Goal: Book appointment/travel/reservation

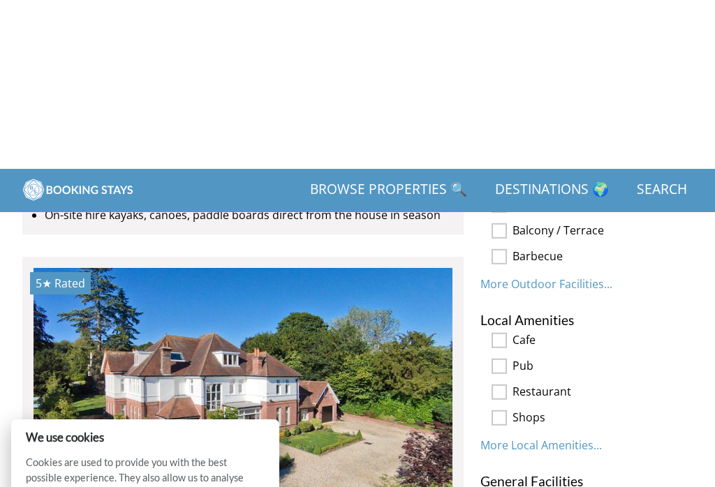
scroll to position [1069, 0]
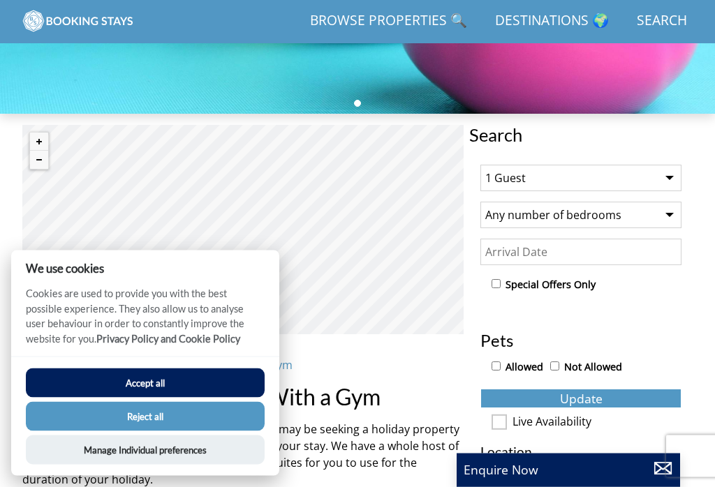
click at [680, 203] on select "Any number of bedrooms 4 Bedrooms 5 Bedrooms 6 Bedrooms 7 Bedrooms 8 Bedrooms 9…" at bounding box center [581, 216] width 201 height 27
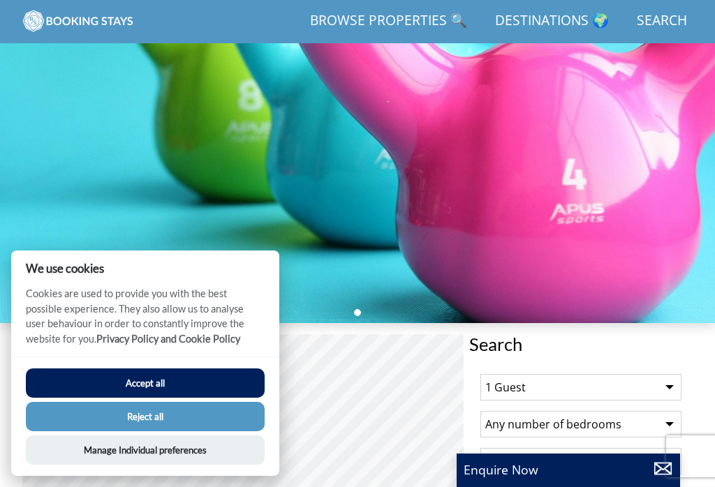
scroll to position [0, 0]
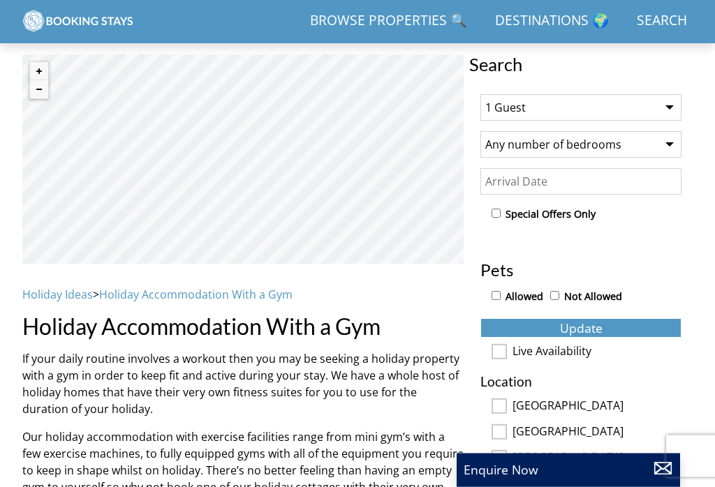
scroll to position [399, 0]
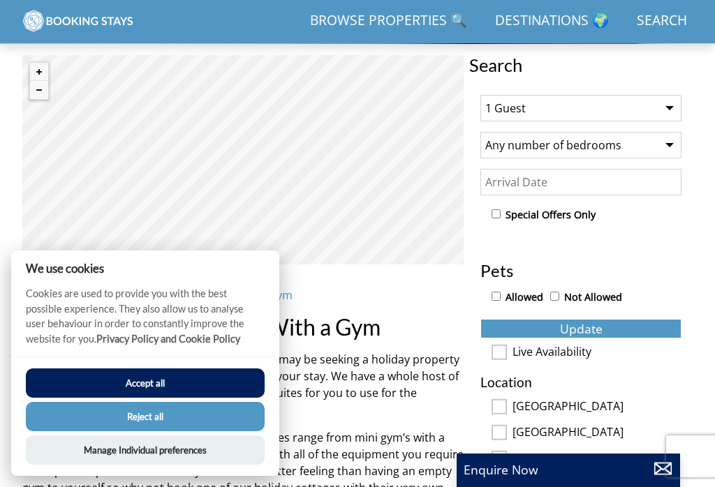
click at [675, 143] on select "Any number of bedrooms 1 Bedroom 2 Bedrooms 3 Bedrooms 4 Bedrooms 5 Bedrooms 6 …" at bounding box center [581, 145] width 201 height 27
click at [661, 140] on select "Any number of bedrooms 1 Bedroom 2 Bedrooms 3 Bedrooms 4 Bedrooms 5 Bedrooms 6 …" at bounding box center [581, 145] width 201 height 27
select select "1"
click at [615, 177] on input "Date" at bounding box center [581, 182] width 201 height 27
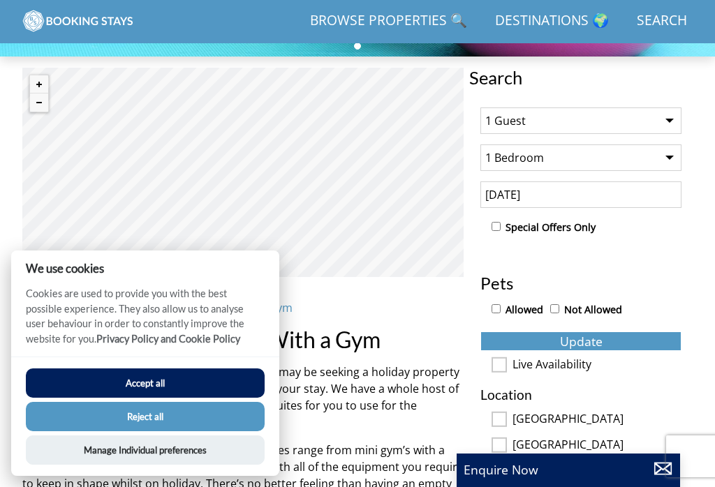
scroll to position [388, 0]
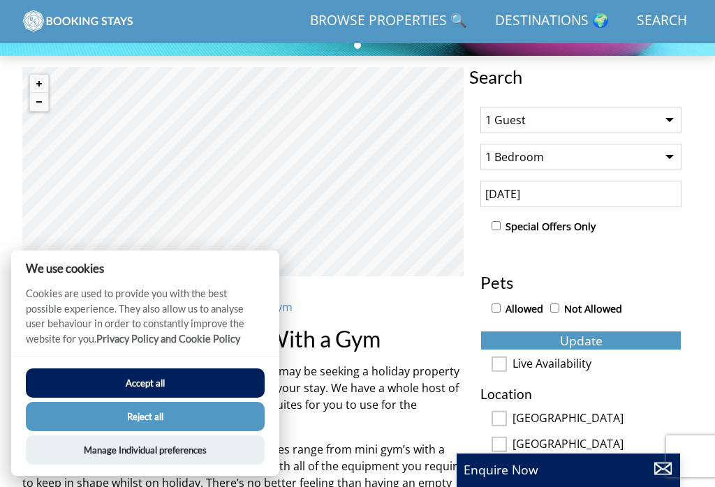
click at [595, 196] on input "[DATE]" at bounding box center [581, 194] width 201 height 27
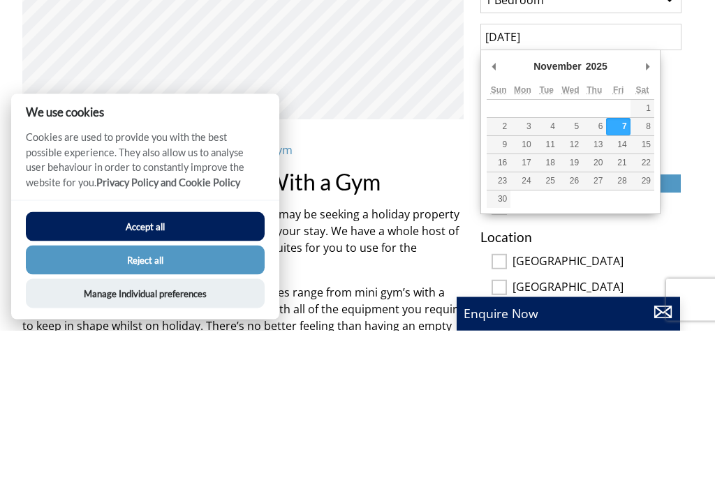
type input "[DATE]"
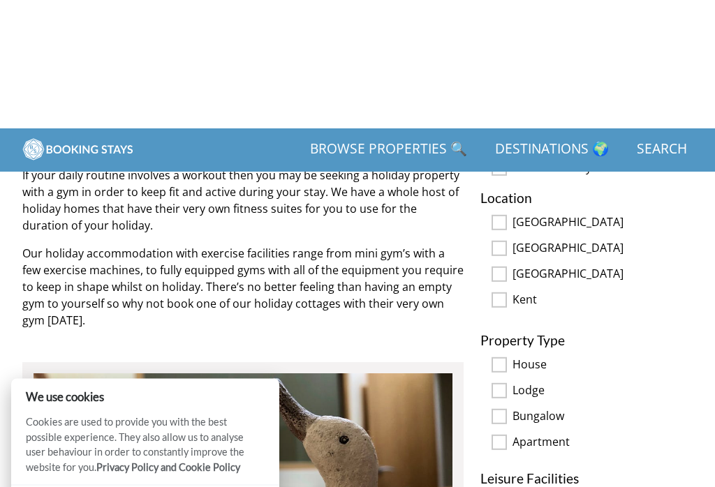
scroll to position [584, 0]
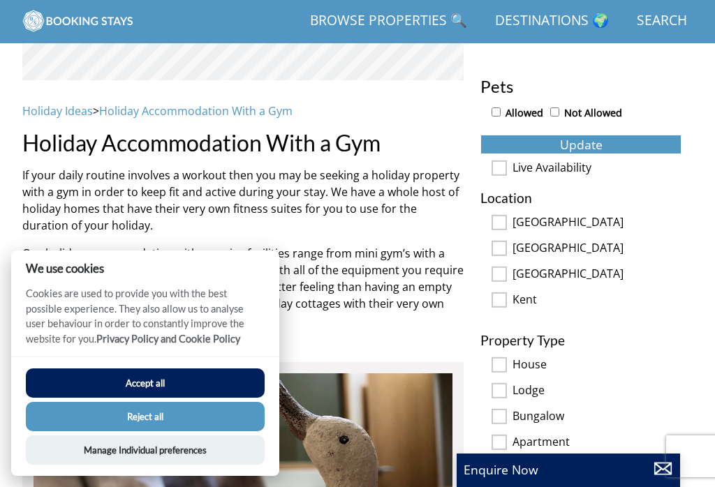
click at [503, 221] on input "[GEOGRAPHIC_DATA]" at bounding box center [499, 222] width 15 height 15
checkbox input "true"
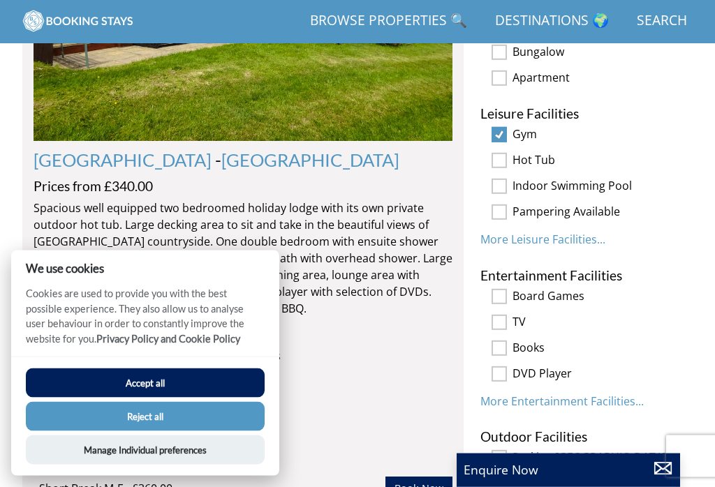
scroll to position [1088, 0]
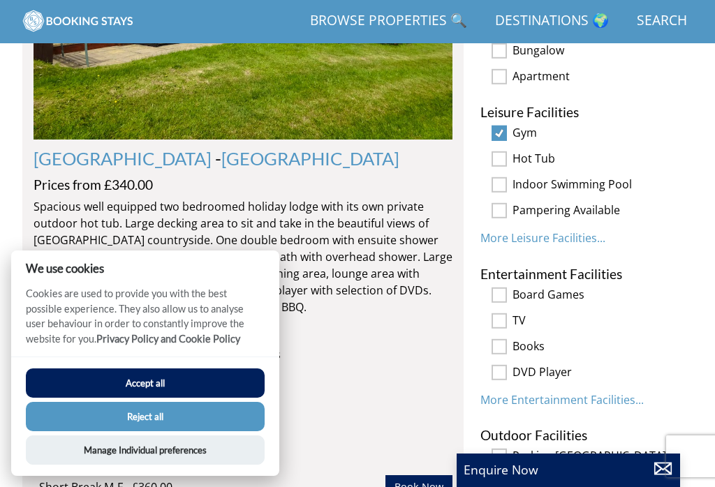
click at [504, 313] on input "checkbox" at bounding box center [499, 320] width 15 height 15
checkbox input "true"
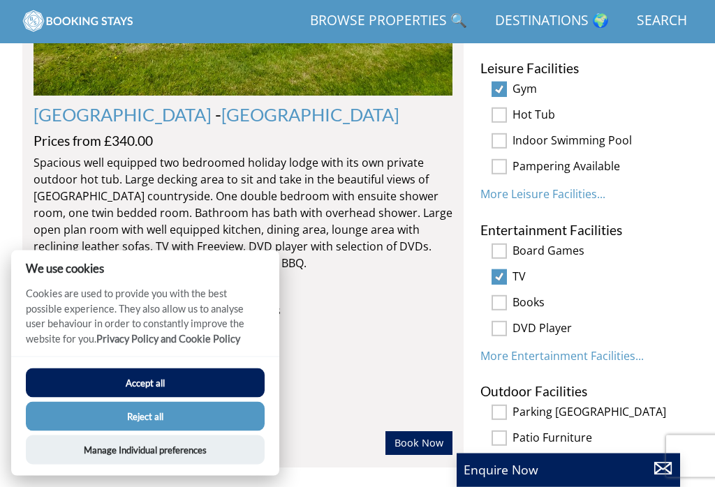
click at [499, 295] on input "checkbox" at bounding box center [499, 302] width 15 height 15
checkbox input "true"
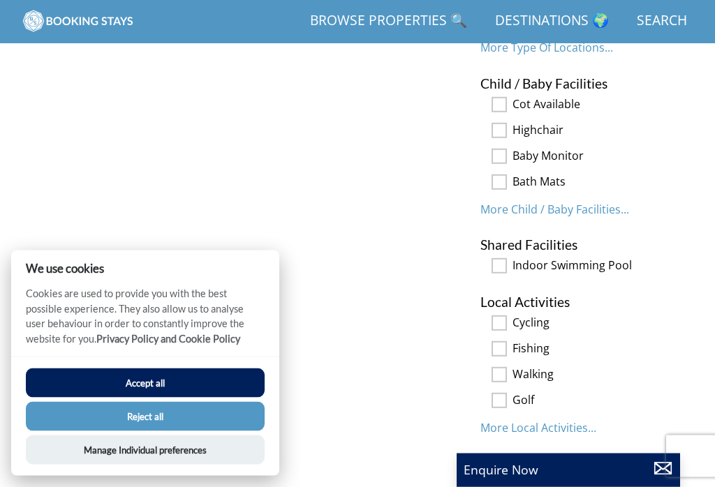
scroll to position [2248, 0]
click at [221, 432] on button "Reject all" at bounding box center [145, 416] width 239 height 29
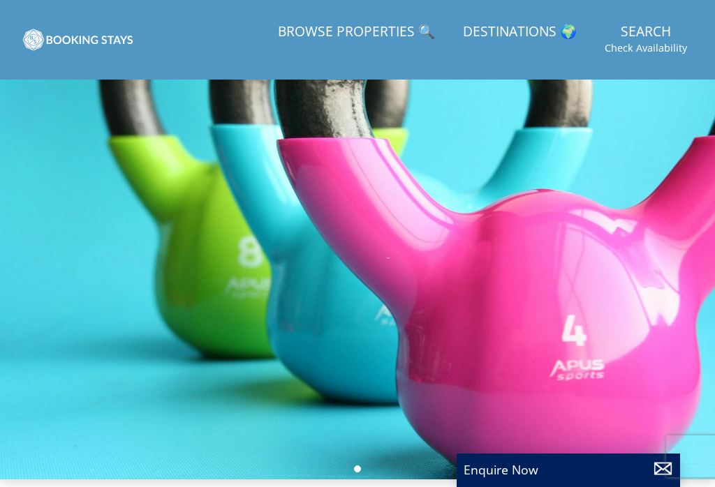
click at [540, 487] on div "Enquire Now" at bounding box center [568, 471] width 223 height 34
click at [507, 487] on div "Enquire Now" at bounding box center [568, 471] width 223 height 34
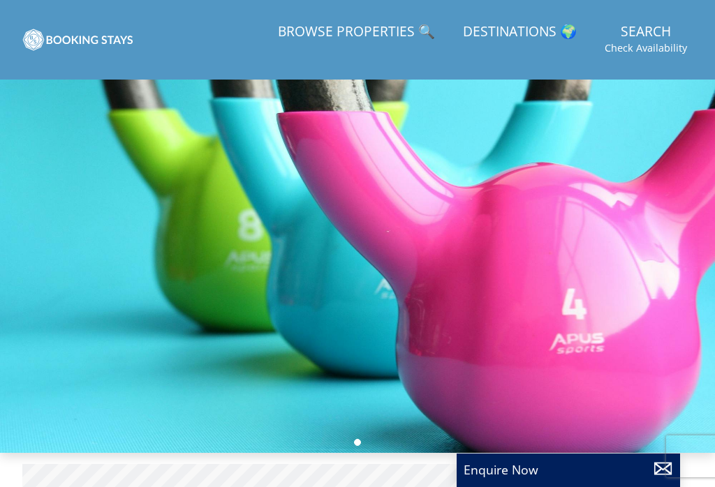
scroll to position [27, 0]
click at [531, 479] on p "Enquire Now" at bounding box center [569, 470] width 210 height 18
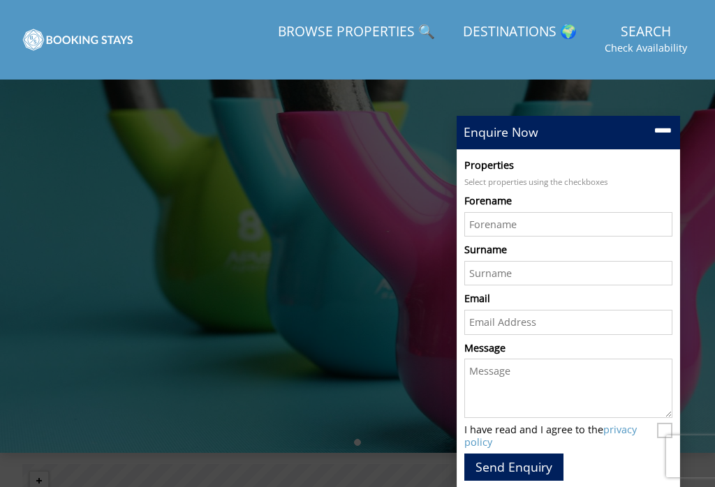
scroll to position [26, 0]
click at [372, 310] on div at bounding box center [357, 254] width 715 height 400
click at [361, 269] on div at bounding box center [357, 253] width 715 height 400
click at [400, 21] on link "Browse Properties 🔍" at bounding box center [356, 32] width 168 height 31
